Goal: Task Accomplishment & Management: Manage account settings

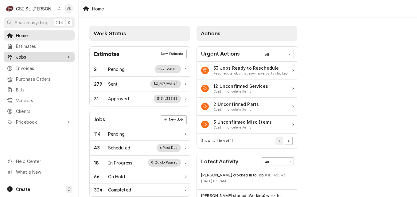
click at [26, 55] on span "Jobs" at bounding box center [39, 57] width 46 height 6
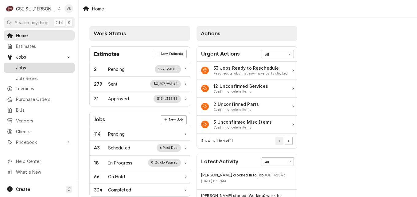
click at [28, 65] on span "Jobs" at bounding box center [44, 68] width 56 height 6
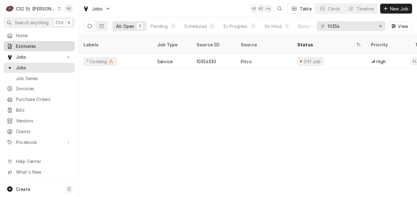
click at [30, 49] on link "Estimates" at bounding box center [39, 46] width 71 height 10
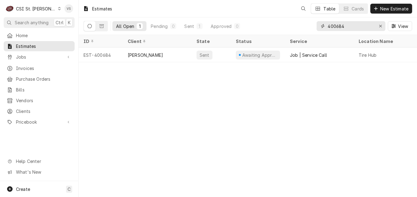
click at [340, 27] on input "400684" at bounding box center [351, 26] width 46 height 10
click at [343, 24] on input "400684" at bounding box center [351, 26] width 46 height 10
type input "4"
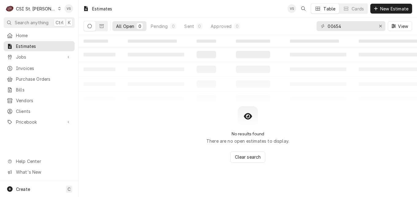
click at [327, 26] on div "00654" at bounding box center [351, 26] width 69 height 10
click at [329, 25] on input "00654" at bounding box center [351, 26] width 46 height 10
type input "400654"
click at [101, 27] on icon "Dynamic Content Wrapper" at bounding box center [102, 26] width 4 height 4
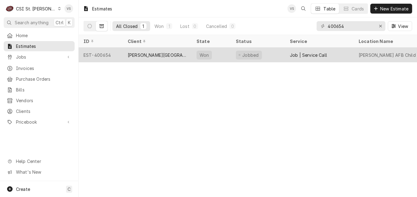
click at [161, 56] on div "[PERSON_NAME][GEOGRAPHIC_DATA]" at bounding box center [157, 55] width 59 height 6
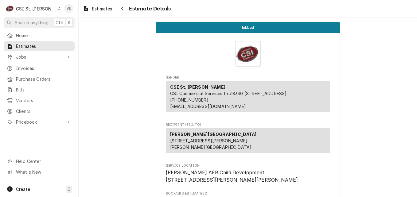
drag, startPoint x: 229, startPoint y: 148, endPoint x: 168, endPoint y: 147, distance: 60.8
click at [201, 147] on p "Scott AFB Child Development Center 1805 W Winters St Bldg. 1805 Scott AFB, IL 6…" at bounding box center [213, 140] width 87 height 19
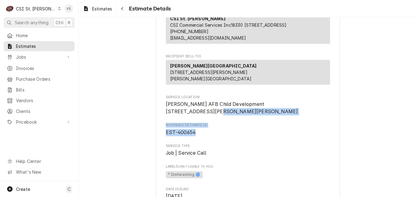
scroll to position [92, 0]
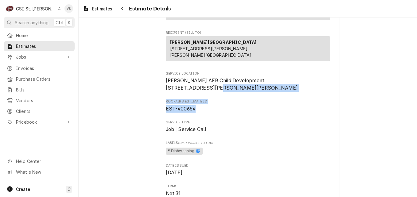
drag, startPoint x: 207, startPoint y: 126, endPoint x: 198, endPoint y: 127, distance: 8.6
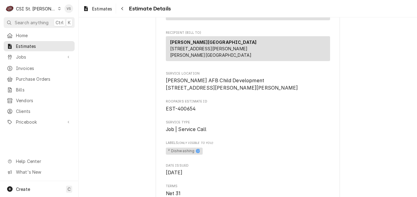
drag, startPoint x: 198, startPoint y: 127, endPoint x: 226, endPoint y: 138, distance: 29.9
click at [226, 125] on span "Service Type" at bounding box center [248, 122] width 164 height 5
drag, startPoint x: 235, startPoint y: 93, endPoint x: 161, endPoint y: 94, distance: 73.7
drag, startPoint x: 161, startPoint y: 94, endPoint x: 169, endPoint y: 93, distance: 7.4
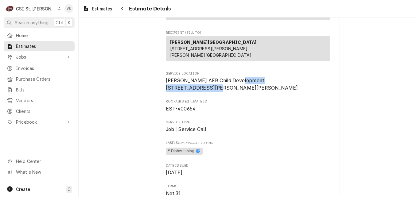
copy span "[STREET_ADDRESS][PERSON_NAME]"
click at [26, 54] on span "Jobs" at bounding box center [39, 57] width 46 height 6
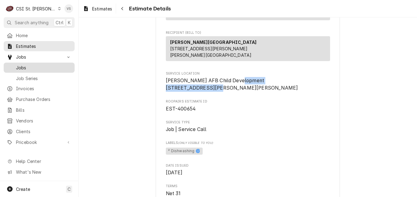
click at [26, 65] on span "Jobs" at bounding box center [44, 68] width 56 height 6
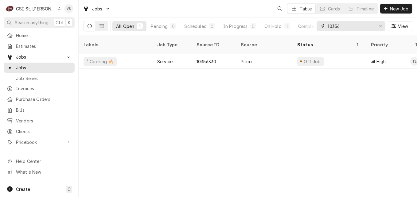
click at [345, 26] on input "10356" at bounding box center [351, 26] width 46 height 10
drag, startPoint x: 336, startPoint y: 26, endPoint x: 330, endPoint y: 27, distance: 5.9
drag, startPoint x: 330, startPoint y: 27, endPoint x: 348, endPoint y: 26, distance: 18.4
paste input "[STREET_ADDRESS][PERSON_NAME]"
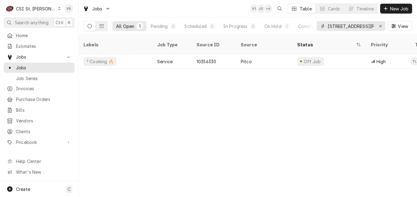
scroll to position [0, 14]
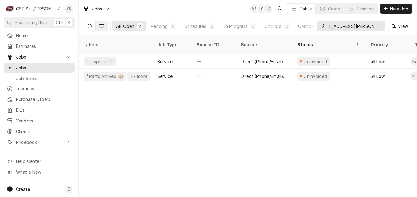
type input "[STREET_ADDRESS][PERSON_NAME]"
click at [104, 28] on button "Dynamic Content Wrapper" at bounding box center [102, 26] width 12 height 10
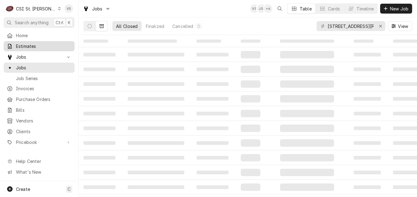
click at [39, 47] on span "Estimates" at bounding box center [44, 46] width 56 height 6
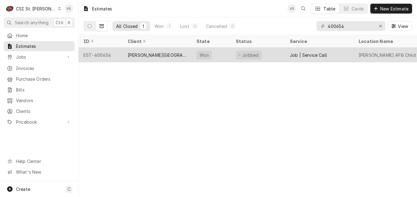
click at [148, 53] on div "[PERSON_NAME][GEOGRAPHIC_DATA]" at bounding box center [157, 55] width 59 height 6
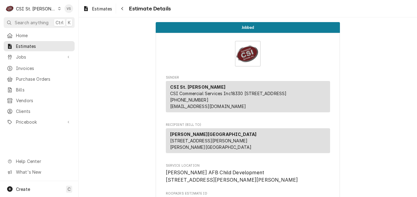
click at [221, 54] on div "Estimate Details" at bounding box center [248, 54] width 164 height 26
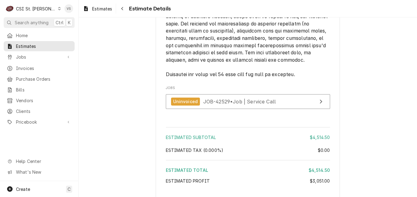
scroll to position [1358, 0]
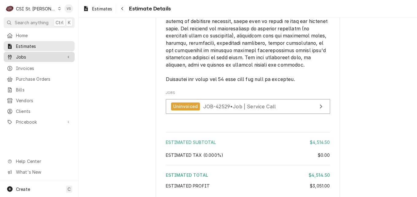
click at [20, 55] on span "Jobs" at bounding box center [39, 57] width 46 height 6
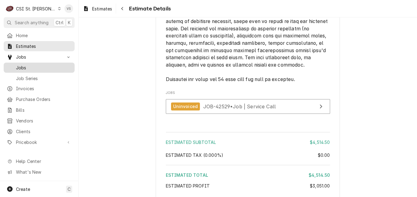
click at [20, 65] on span "Jobs" at bounding box center [44, 68] width 56 height 6
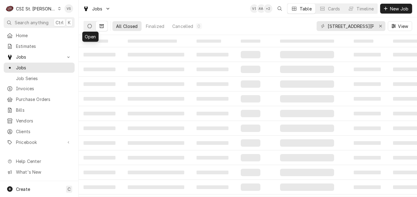
click at [89, 26] on icon "Dynamic Content Wrapper" at bounding box center [90, 26] width 4 height 4
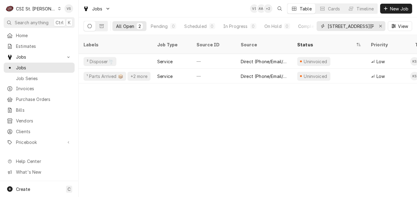
drag, startPoint x: 328, startPoint y: 28, endPoint x: 375, endPoint y: 26, distance: 46.4
click at [378, 26] on div "461 W Winters St Bldg #1805" at bounding box center [351, 26] width 69 height 10
click at [376, 27] on button "Erase input" at bounding box center [381, 26] width 10 height 10
click at [375, 26] on input "Dynamic Content Wrapper" at bounding box center [357, 26] width 58 height 10
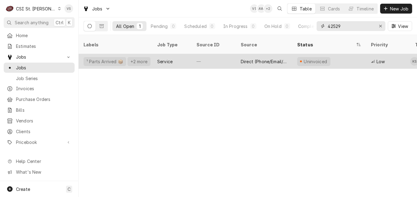
type input "42529"
click at [180, 54] on div "Service" at bounding box center [171, 61] width 39 height 15
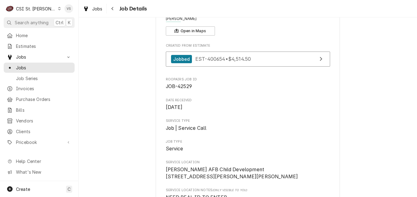
scroll to position [61, 0]
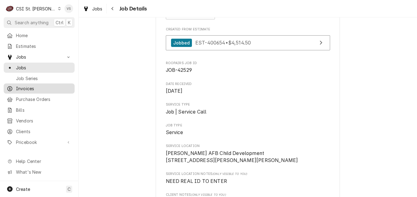
click at [24, 87] on span "Invoices" at bounding box center [44, 88] width 56 height 6
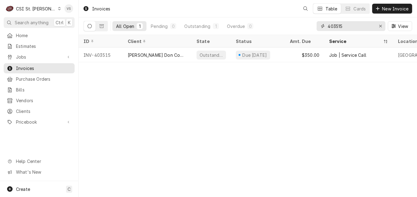
click at [341, 26] on input "403515" at bounding box center [351, 26] width 46 height 10
click at [345, 26] on input "403515" at bounding box center [351, 26] width 46 height 10
drag, startPoint x: 344, startPoint y: 26, endPoint x: 309, endPoint y: 26, distance: 35.0
click at [309, 26] on div "All Open 1 Pending 0 Outstanding 1 Overdue 0 403515 View" at bounding box center [248, 26] width 329 height 17
click at [346, 26] on input "403515" at bounding box center [351, 26] width 46 height 10
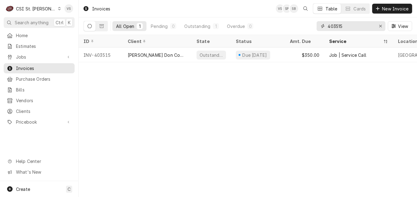
drag, startPoint x: 346, startPoint y: 26, endPoint x: 313, endPoint y: 26, distance: 32.9
click at [313, 26] on div "All Open 1 Pending 0 Outstanding 1 Overdue 0 403515 View" at bounding box center [248, 26] width 329 height 17
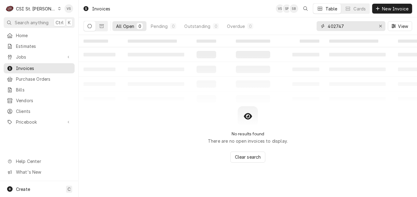
drag, startPoint x: 344, startPoint y: 25, endPoint x: 284, endPoint y: 28, distance: 60.9
click at [284, 28] on div "All Open 0 Pending 0 Outstanding 0 Overdue 0 402747 View" at bounding box center [248, 26] width 329 height 17
click at [100, 27] on icon "Dynamic Content Wrapper" at bounding box center [102, 26] width 4 height 4
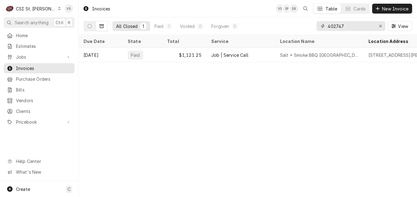
click at [346, 26] on input "402747" at bounding box center [351, 26] width 46 height 10
drag, startPoint x: 346, startPoint y: 26, endPoint x: 308, endPoint y: 24, distance: 37.8
click at [308, 24] on div "All Closed 1 Paid 1 Voided 0 Forgiven 0 402747 View" at bounding box center [248, 26] width 329 height 17
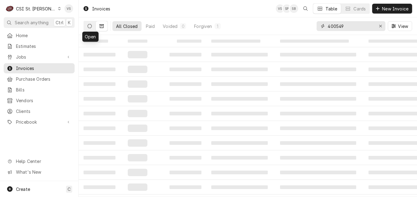
type input "400549"
click at [90, 28] on icon "Dynamic Content Wrapper" at bounding box center [90, 26] width 4 height 4
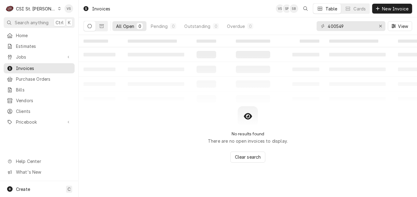
click at [91, 29] on button "Dynamic Content Wrapper" at bounding box center [90, 26] width 12 height 10
click at [101, 27] on icon "Dynamic Content Wrapper" at bounding box center [102, 26] width 4 height 4
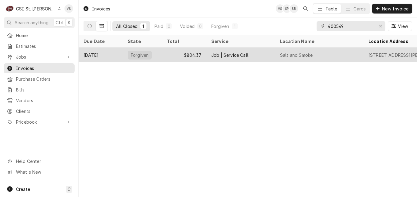
click at [159, 53] on div "Forgiven" at bounding box center [142, 55] width 39 height 15
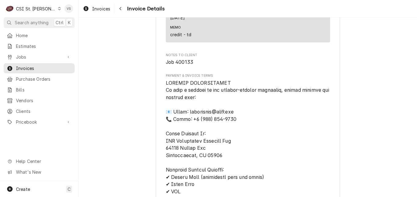
scroll to position [1045, 0]
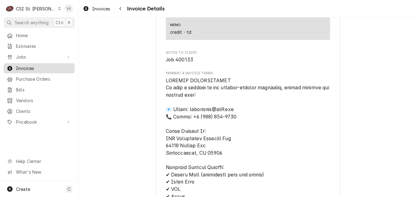
click at [30, 66] on span "Invoices" at bounding box center [44, 68] width 56 height 6
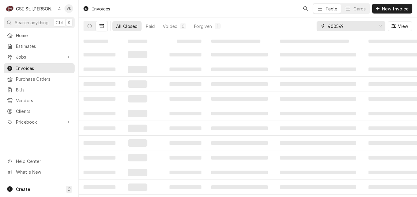
click at [348, 25] on input "400549" at bounding box center [351, 26] width 46 height 10
click at [347, 26] on input "400549" at bounding box center [351, 26] width 46 height 10
drag, startPoint x: 347, startPoint y: 26, endPoint x: 321, endPoint y: 28, distance: 26.5
click at [321, 28] on div "400549" at bounding box center [351, 26] width 69 height 10
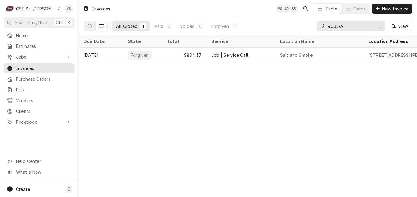
click at [346, 25] on input "400549" at bounding box center [351, 26] width 46 height 10
click at [316, 29] on div "All Closed 1 Paid 0 Voided 0 Forgiven 1 400549 View" at bounding box center [248, 26] width 329 height 17
type input "1"
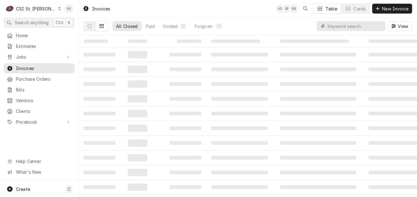
type input "4"
type input "14767 OUTER"
click at [86, 27] on button "Dynamic Content Wrapper" at bounding box center [90, 26] width 12 height 10
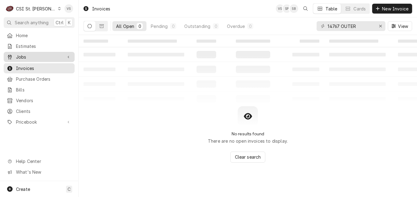
click at [37, 57] on span "Jobs" at bounding box center [39, 57] width 46 height 6
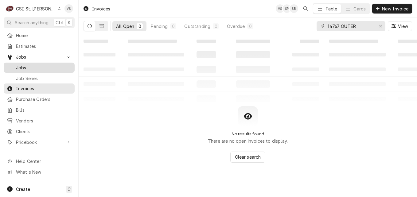
click at [26, 66] on span "Jobs" at bounding box center [44, 68] width 56 height 6
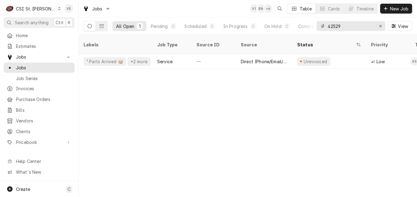
click at [345, 27] on input "42529" at bounding box center [351, 26] width 46 height 10
click at [342, 26] on input "42529" at bounding box center [351, 26] width 46 height 10
click at [344, 25] on input "42529" at bounding box center [351, 26] width 46 height 10
click at [320, 28] on div "42529" at bounding box center [351, 26] width 69 height 10
type input "1"
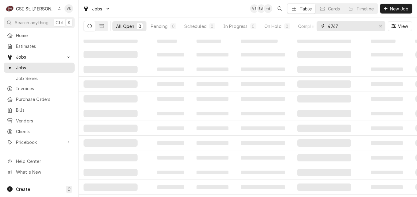
click at [328, 27] on input "4767" at bounding box center [351, 26] width 46 height 10
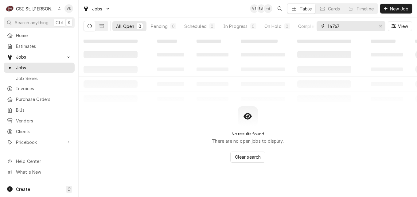
click at [347, 28] on input "14767" at bounding box center [351, 26] width 46 height 10
click at [101, 26] on icon "Dynamic Content Wrapper" at bounding box center [102, 26] width 4 height 4
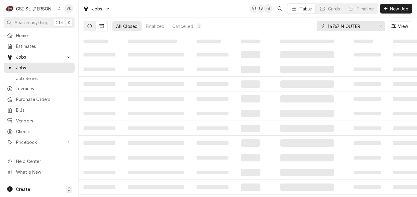
click at [89, 28] on icon "Dynamic Content Wrapper" at bounding box center [90, 26] width 4 height 4
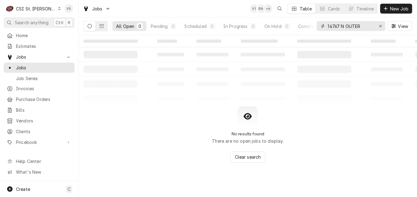
click at [343, 26] on input "14767 N OUTER" at bounding box center [351, 26] width 46 height 10
click at [104, 25] on button "Dynamic Content Wrapper" at bounding box center [102, 26] width 12 height 10
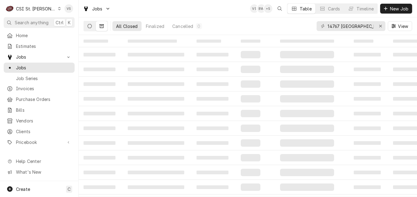
click at [87, 27] on button "Dynamic Content Wrapper" at bounding box center [90, 26] width 12 height 10
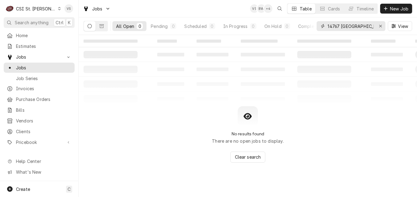
drag, startPoint x: 355, startPoint y: 26, endPoint x: 345, endPoint y: 26, distance: 10.2
click at [345, 26] on input "14767 NORTH OUTER" at bounding box center [351, 26] width 46 height 10
click at [362, 26] on input "14767 N OUTER" at bounding box center [351, 26] width 46 height 10
click at [103, 29] on button "Dynamic Content Wrapper" at bounding box center [102, 26] width 12 height 10
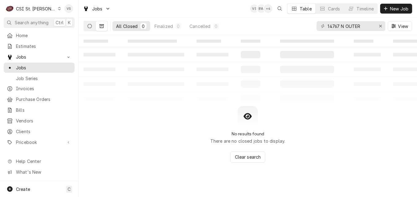
click at [89, 29] on button "Dynamic Content Wrapper" at bounding box center [90, 26] width 12 height 10
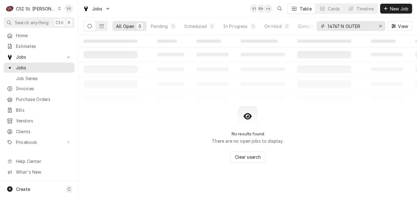
click at [343, 25] on input "14767 N OUTER" at bounding box center [351, 26] width 46 height 10
click at [104, 27] on button "Dynamic Content Wrapper" at bounding box center [102, 26] width 12 height 10
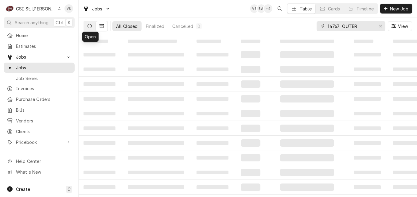
click at [90, 28] on button "Dynamic Content Wrapper" at bounding box center [90, 26] width 12 height 10
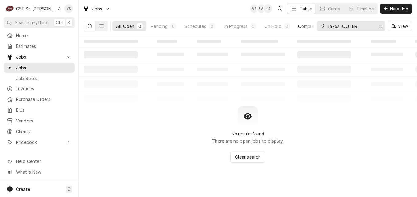
drag, startPoint x: 360, startPoint y: 25, endPoint x: 309, endPoint y: 26, distance: 51.3
click at [309, 26] on div "All Open 0 Pending 0 Scheduled 0 In Progress 0 On Hold 0 Completed 0 14767 OUTE…" at bounding box center [248, 26] width 329 height 17
type input "W"
type input "CENNOX"
click at [101, 27] on icon "Dynamic Content Wrapper" at bounding box center [102, 26] width 4 height 4
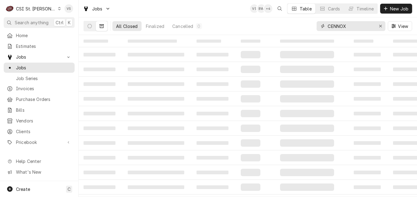
drag, startPoint x: 351, startPoint y: 27, endPoint x: 314, endPoint y: 27, distance: 36.3
click at [315, 27] on div "All Closed Finalized Cancelled 0 CENNOX View" at bounding box center [248, 26] width 329 height 17
click at [124, 25] on div "All Closed" at bounding box center [127, 26] width 22 height 6
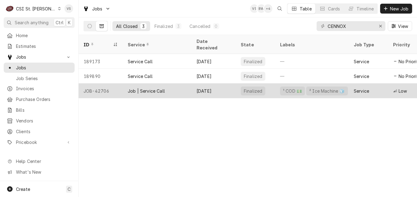
click at [185, 84] on div "Job | Service Call" at bounding box center [157, 91] width 69 height 15
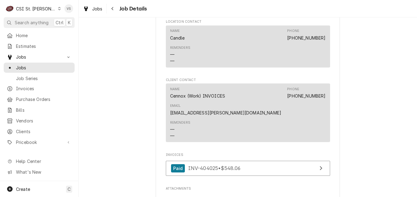
scroll to position [537, 0]
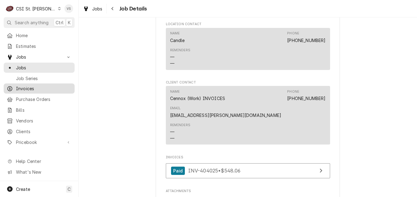
click at [30, 85] on span "Invoices" at bounding box center [44, 88] width 56 height 6
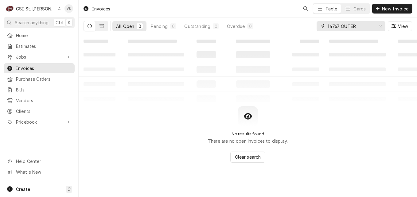
click at [358, 26] on input "14767 OUTER" at bounding box center [351, 26] width 46 height 10
drag, startPoint x: 358, startPoint y: 26, endPoint x: 308, endPoint y: 26, distance: 49.2
click at [308, 26] on div "All Open 0 Pending 0 Outstanding 0 Overdue 0 14767 OUTER View" at bounding box center [248, 26] width 329 height 17
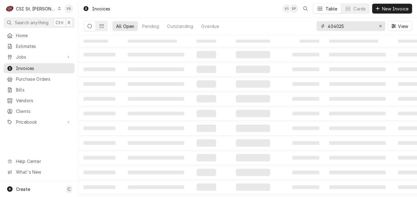
type input "404025"
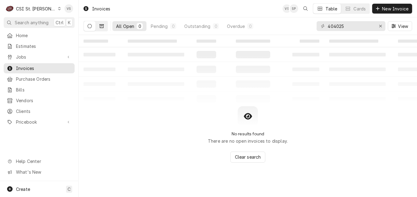
click at [103, 27] on icon "Dynamic Content Wrapper" at bounding box center [102, 26] width 4 height 4
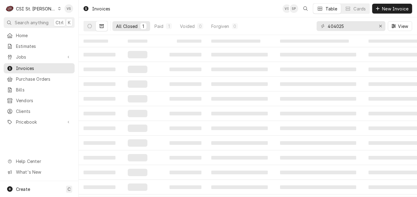
click at [132, 26] on div "All Closed" at bounding box center [127, 26] width 22 height 6
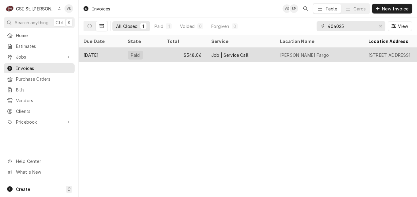
click at [154, 56] on div "Paid" at bounding box center [142, 55] width 39 height 15
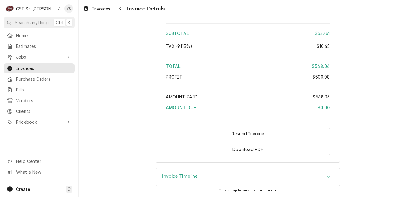
scroll to position [1376, 0]
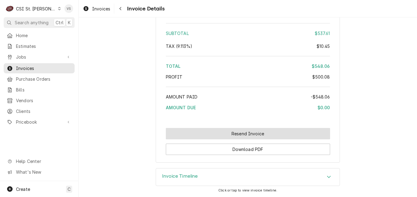
click at [205, 136] on button "Resend Invoice" at bounding box center [248, 133] width 164 height 11
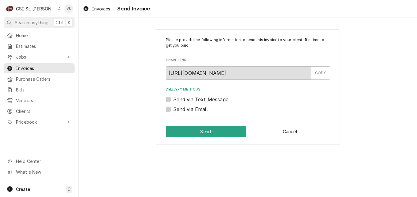
click at [173, 108] on label "Send via Email" at bounding box center [190, 109] width 35 height 7
click at [173, 108] on input "Send via Email" at bounding box center [255, 113] width 164 height 14
checkbox input "true"
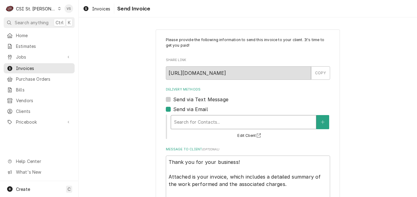
click at [186, 121] on div "Delivery Methods" at bounding box center [243, 122] width 139 height 11
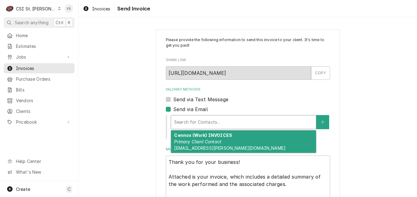
click at [191, 145] on div "Cennox (Work) INVOICES Primary Client Contact [EMAIL_ADDRESS][PERSON_NAME][DOMA…" at bounding box center [243, 142] width 145 height 22
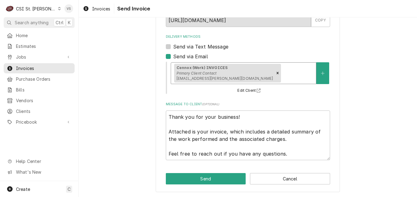
scroll to position [53, 0]
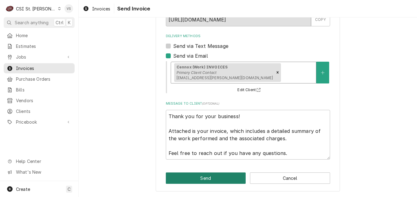
click at [194, 176] on button "Send" at bounding box center [206, 178] width 80 height 11
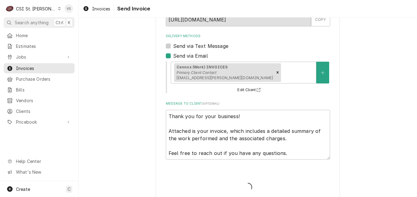
type textarea "x"
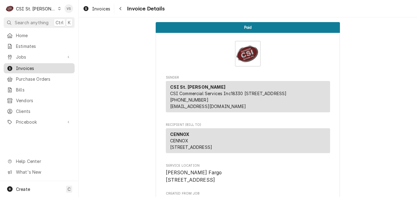
click at [33, 65] on span "Invoices" at bounding box center [44, 68] width 56 height 6
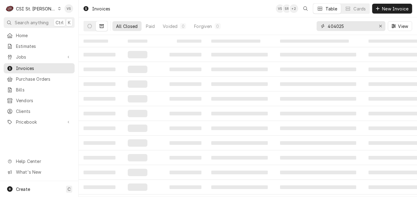
click at [321, 27] on div "404025" at bounding box center [351, 26] width 69 height 10
type input "403543"
click at [89, 27] on icon "Dynamic Content Wrapper" at bounding box center [90, 26] width 4 height 4
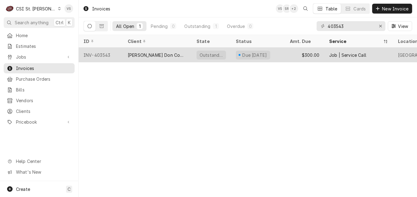
click at [106, 52] on div "INV-403543" at bounding box center [101, 55] width 44 height 15
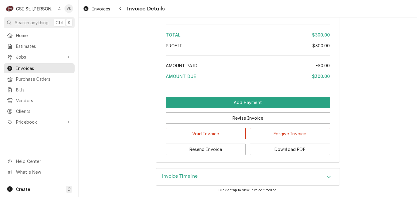
scroll to position [1072, 0]
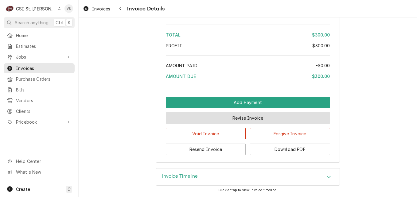
click at [235, 116] on button "Revise Invoice" at bounding box center [248, 117] width 164 height 11
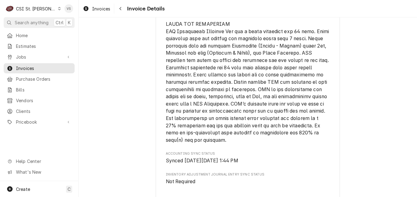
scroll to position [797, 0]
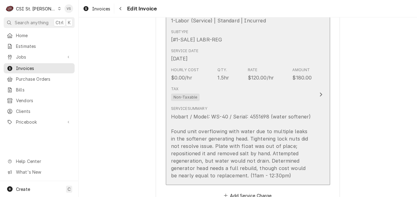
scroll to position [461, 0]
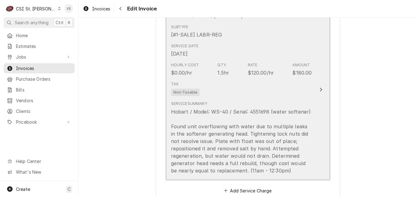
click at [213, 108] on div "Hobart / Model: WS-40 / Serial: 4551698 (water softener) Found unit overflowing…" at bounding box center [241, 141] width 141 height 66
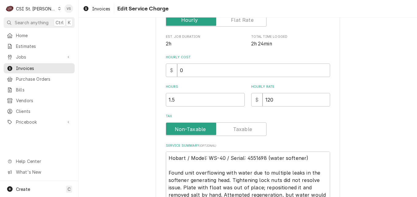
scroll to position [160, 0]
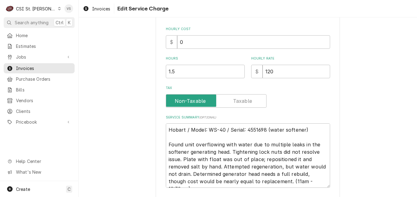
type textarea "x"
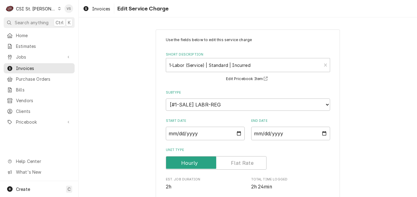
scroll to position [184, 0]
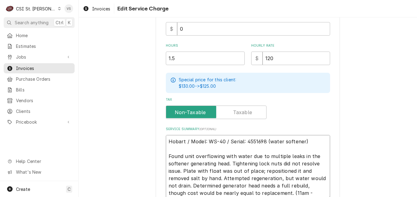
click at [167, 140] on textarea "Hobart / Model: WS-40 / Serial: 4551698 (water softener) Found unit overflowing…" at bounding box center [248, 167] width 164 height 65
type textarea "Hobart / Model: WS-40 / Serial: 4551698 (water softener) Found unit overflowing…"
type textarea "x"
type textarea "P Hobart / Model: WS-40 / Serial: 4551698 (water softener) Found unit overflowi…"
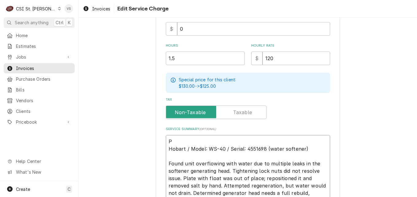
type textarea "x"
type textarea "PO Hobart / Model: WS-40 / Serial: 4551698 (water softener) Found unit overflow…"
type textarea "x"
type textarea "PO Hobart / Model: WS-40 / Serial: 4551698 (water softener) Found unit overflow…"
type textarea "x"
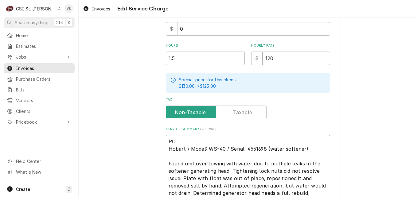
type textarea "PO # Hobart / Model: WS-40 / Serial: 4551698 (water softener) Found unit overfl…"
paste textarea "7005563843 - 10"
type textarea "x"
type textarea "PO #7005563843 - 10 Hobart / Model: WS-40 / Serial: 4551698 (water softener) Fo…"
click at [208, 140] on textarea "PO #7005563843 - 10 Hobart / Model: WS-40 / Serial: 4551698 (water softener) Fo…" at bounding box center [248, 171] width 164 height 72
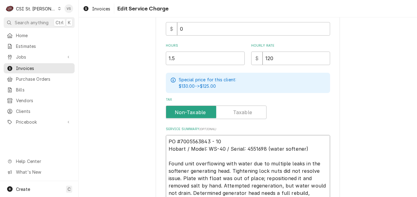
type textarea "x"
type textarea "PO #7005563843- 10 Hobart / Model: WS-40 / Serial: 4551698 (water softener) Fou…"
type textarea "x"
drag, startPoint x: 217, startPoint y: 141, endPoint x: 166, endPoint y: 137, distance: 51.5
click at [166, 137] on textarea "PO #7005563843-10 Hobart / Model: WS-40 / Serial: 4551698 (water softener) Foun…" at bounding box center [248, 171] width 164 height 72
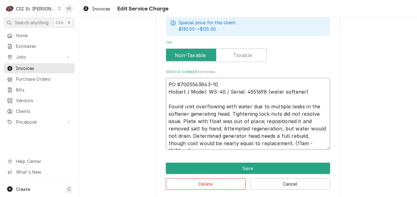
scroll to position [247, 0]
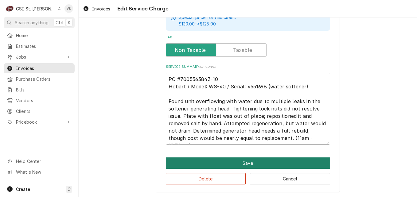
type textarea "PO #7005563843-10 Hobart / Model: WS-40 / Serial: 4551698 (water softener) Foun…"
click at [222, 162] on button "Save" at bounding box center [248, 163] width 164 height 11
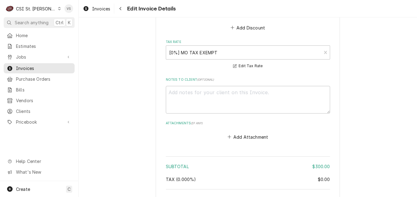
scroll to position [816, 0]
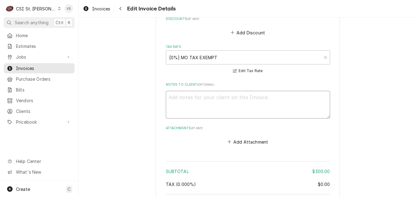
click at [172, 99] on textarea "Notes to Client ( optional )" at bounding box center [248, 105] width 164 height 28
paste textarea "PO #7005563843-10"
type textarea "x"
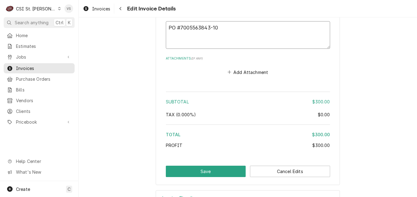
scroll to position [908, 0]
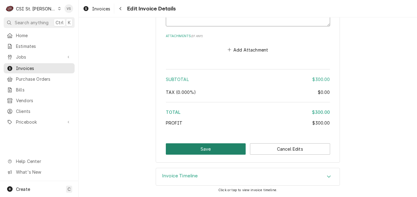
type textarea "PO #7005563843-10"
click at [206, 151] on button "Save" at bounding box center [206, 148] width 80 height 11
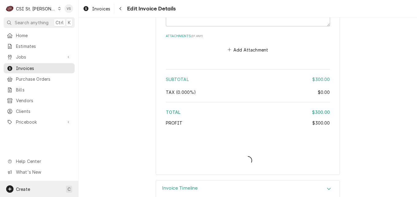
type textarea "x"
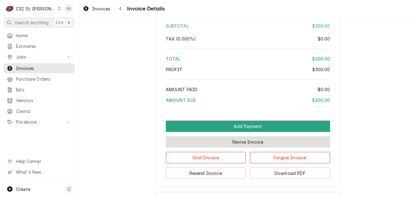
scroll to position [1099, 0]
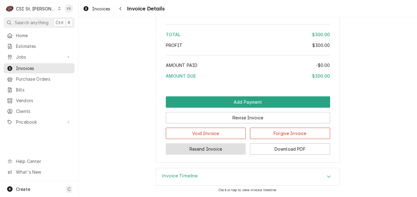
click at [211, 148] on button "Resend Invoice" at bounding box center [206, 148] width 80 height 11
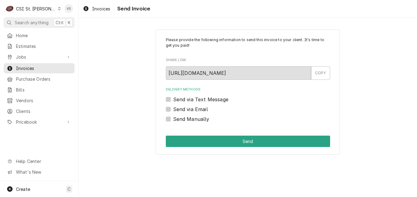
click at [173, 108] on label "Send via Email" at bounding box center [190, 109] width 35 height 7
click at [173, 108] on input "Send via Email" at bounding box center [255, 113] width 164 height 14
checkbox input "true"
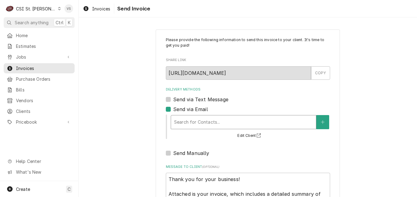
click at [197, 120] on div "Delivery Methods" at bounding box center [243, 122] width 139 height 11
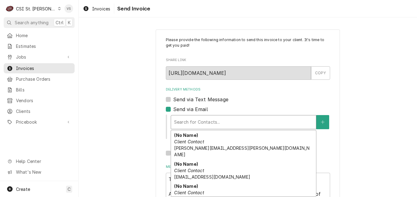
scroll to position [45, 0]
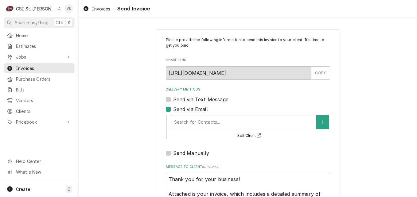
click at [365, 125] on div "Please provide the following information to send this invoice to your client. I…" at bounding box center [248, 142] width 339 height 236
click at [123, 129] on div "Please provide the following information to send this invoice to your client. I…" at bounding box center [248, 142] width 339 height 236
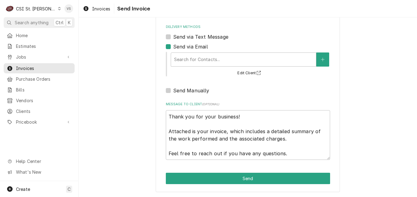
scroll to position [63, 0]
click at [173, 91] on label "Send Manually" at bounding box center [191, 90] width 36 height 7
click at [173, 91] on input "Send Manually" at bounding box center [255, 94] width 164 height 14
checkbox input "true"
type textarea "x"
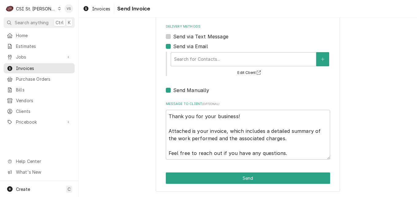
click at [173, 91] on label "Send Manually" at bounding box center [191, 90] width 36 height 7
click at [173, 91] on input "Send Manually" at bounding box center [255, 94] width 164 height 14
checkbox input "false"
type textarea "x"
click at [173, 48] on label "Send via Email" at bounding box center [190, 46] width 35 height 7
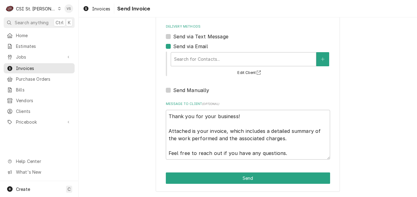
click at [173, 48] on input "Send via Email" at bounding box center [255, 50] width 164 height 14
checkbox input "false"
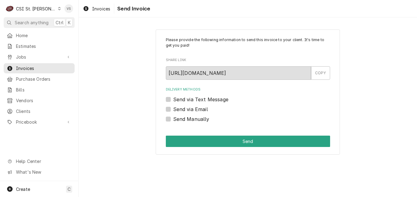
click at [173, 119] on label "Send Manually" at bounding box center [191, 119] width 36 height 7
click at [173, 119] on input "Send Manually" at bounding box center [255, 123] width 164 height 14
checkbox input "true"
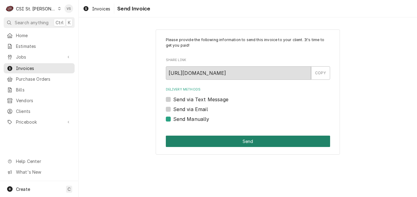
click at [210, 145] on button "Send" at bounding box center [248, 141] width 164 height 11
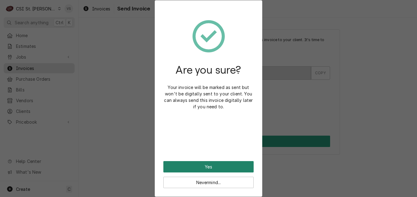
click at [207, 162] on button "Yes" at bounding box center [208, 166] width 90 height 11
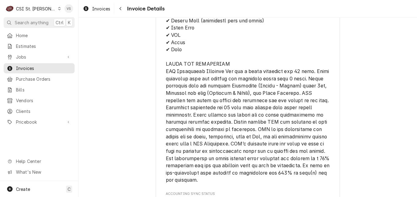
scroll to position [1099, 0]
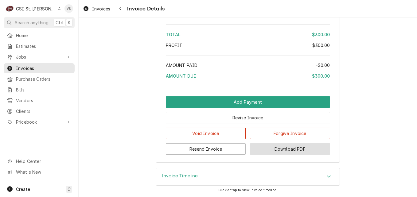
click at [270, 152] on button "Download PDF" at bounding box center [290, 148] width 80 height 11
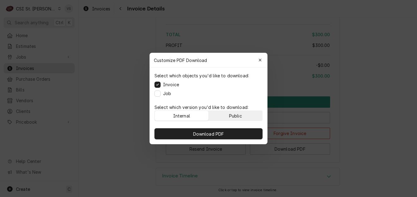
click at [228, 117] on button "Public" at bounding box center [236, 116] width 54 height 10
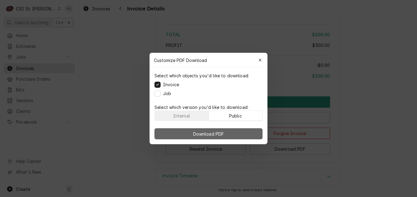
click at [229, 135] on button "Download PDF" at bounding box center [209, 133] width 108 height 11
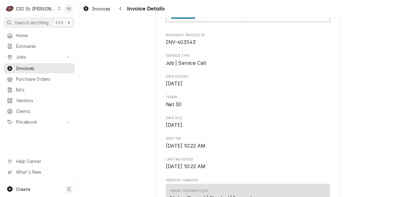
scroll to position [177, 0]
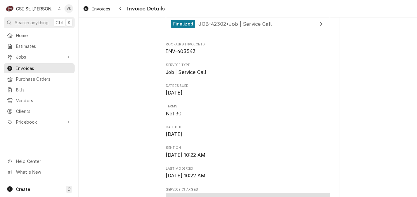
click at [58, 10] on div "Dynamic Content Wrapper" at bounding box center [59, 8] width 3 height 4
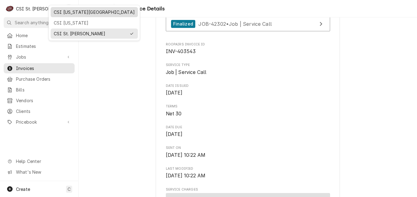
click at [63, 13] on div "CSI [US_STATE][GEOGRAPHIC_DATA]" at bounding box center [94, 12] width 81 height 6
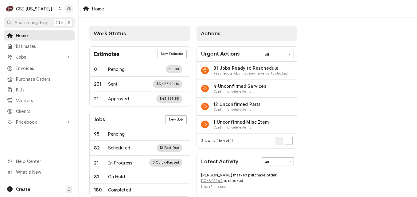
click at [22, 56] on span "Jobs" at bounding box center [39, 57] width 46 height 6
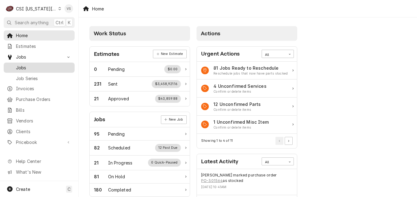
click at [22, 67] on span "Jobs" at bounding box center [44, 68] width 56 height 6
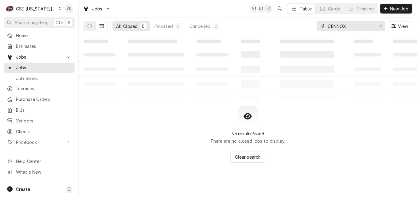
drag, startPoint x: 323, startPoint y: 27, endPoint x: 314, endPoint y: 27, distance: 8.6
click at [314, 27] on div "All Closed 0 Finalized 0 Cancelled 0 CENNOX View" at bounding box center [248, 26] width 329 height 17
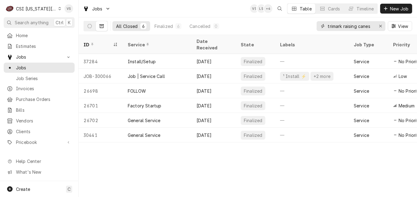
type input "trimark raising canes"
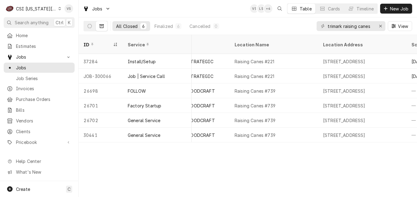
scroll to position [0, 583]
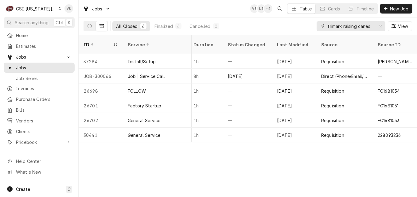
click at [244, 140] on div "ID Service Date Received State Labels Job Type Priority Techs Client Location N…" at bounding box center [248, 116] width 339 height 162
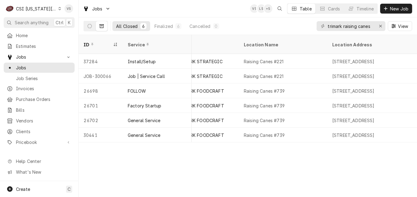
scroll to position [0, 0]
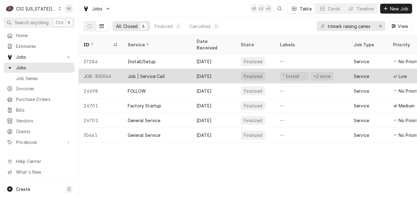
click at [167, 69] on div "Job | Service Call" at bounding box center [157, 76] width 69 height 15
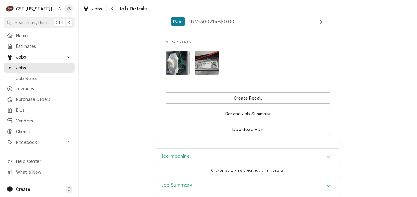
scroll to position [369, 0]
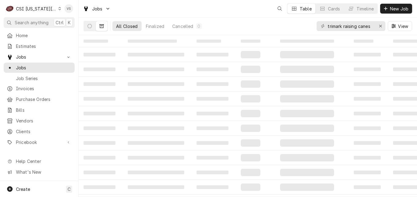
click at [35, 65] on span "Jobs" at bounding box center [44, 68] width 56 height 6
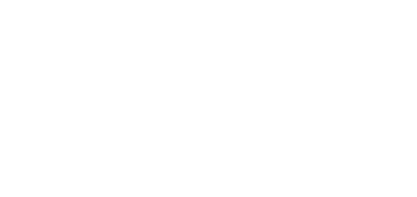
click at [89, 27] on div "Dynamic Content Wrapper" at bounding box center [208, 98] width 417 height 197
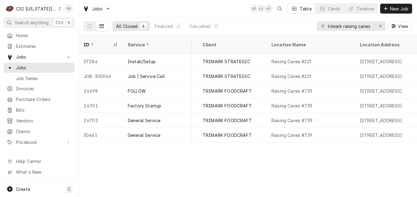
scroll to position [0, 247]
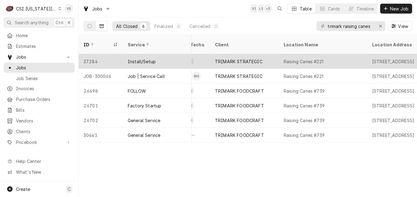
drag, startPoint x: 263, startPoint y: 55, endPoint x: 261, endPoint y: 59, distance: 4.3
click at [261, 59] on div "TRIMARK STRATEGIC" at bounding box center [244, 61] width 69 height 15
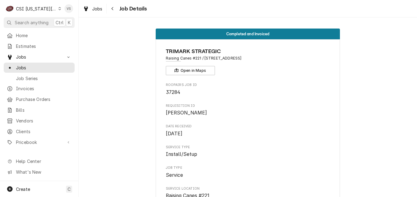
click at [28, 67] on span "Jobs" at bounding box center [44, 68] width 56 height 6
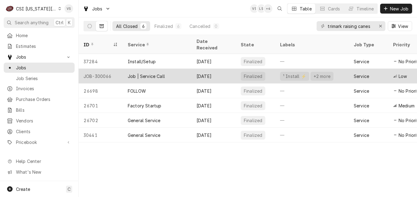
click at [214, 69] on div "[DATE]" at bounding box center [214, 76] width 44 height 15
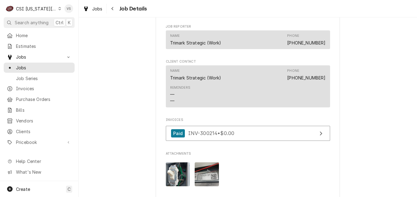
scroll to position [351, 0]
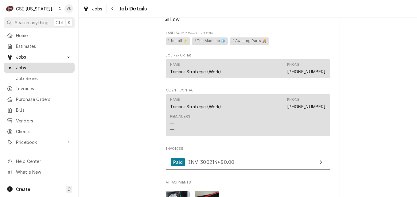
click at [31, 66] on span "Jobs" at bounding box center [44, 68] width 56 height 6
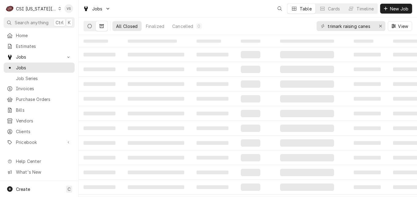
click at [90, 29] on button "Dynamic Content Wrapper" at bounding box center [90, 26] width 12 height 10
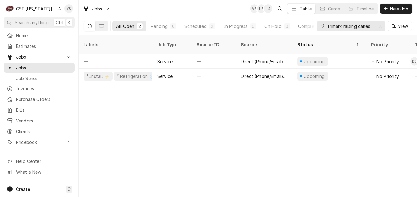
scroll to position [0, 296]
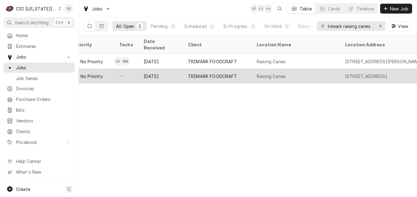
click at [174, 69] on div "Sep 17" at bounding box center [161, 76] width 44 height 15
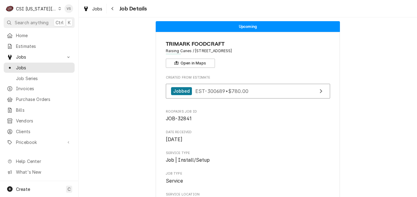
scroll to position [31, 0]
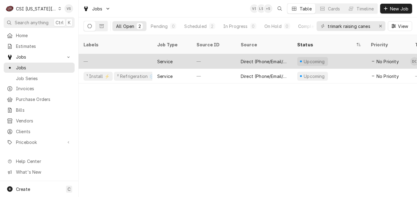
click at [211, 56] on div "—" at bounding box center [214, 61] width 44 height 15
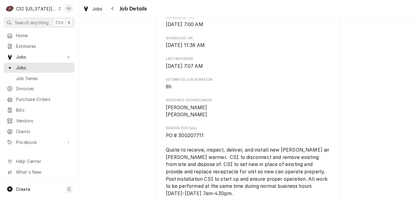
scroll to position [215, 0]
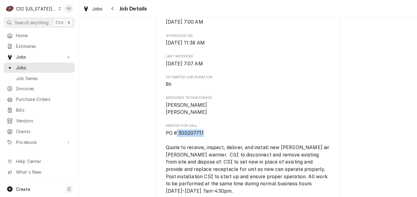
drag, startPoint x: 204, startPoint y: 139, endPoint x: 175, endPoint y: 142, distance: 28.7
click at [175, 142] on span "PO # 300207711 Quote to receive, inspect, deliver, and install new Marshall air…" at bounding box center [248, 162] width 164 height 65
drag, startPoint x: 175, startPoint y: 142, endPoint x: 183, endPoint y: 142, distance: 7.1
copy span "300207711"
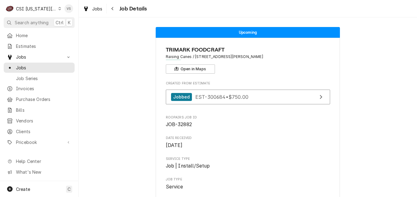
scroll to position [0, 0]
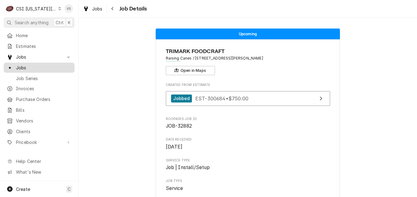
click at [28, 65] on span "Jobs" at bounding box center [44, 68] width 56 height 6
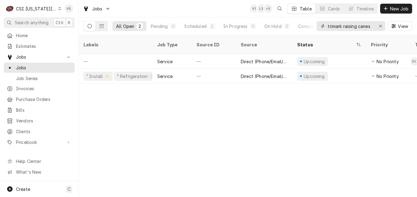
drag, startPoint x: 373, startPoint y: 26, endPoint x: 333, endPoint y: 29, distance: 40.4
click at [299, 31] on div "All Open 2 Pending 0 Scheduled 2 In Progress 0 On Hold 0 Completed 0 trimark ra…" at bounding box center [248, 26] width 329 height 17
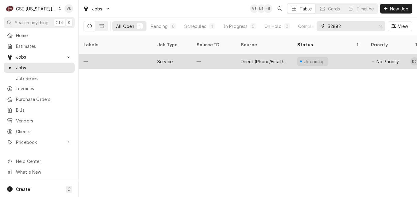
type input "32882"
click at [140, 56] on div "—" at bounding box center [116, 61] width 74 height 15
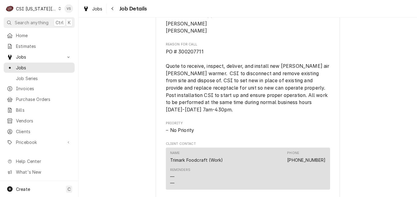
scroll to position [307, 0]
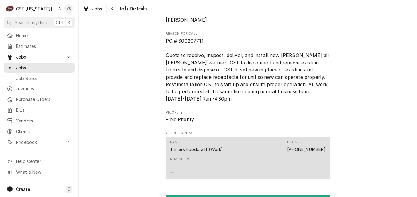
click at [44, 69] on div "Jobs" at bounding box center [39, 68] width 69 height 8
